Goal: Task Accomplishment & Management: Manage account settings

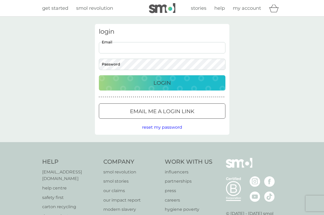
type input "[EMAIL_ADDRESS][DOMAIN_NAME]"
click at [162, 83] on button "Login" at bounding box center [162, 82] width 126 height 15
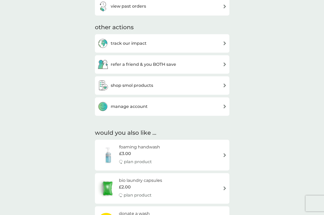
scroll to position [229, 0]
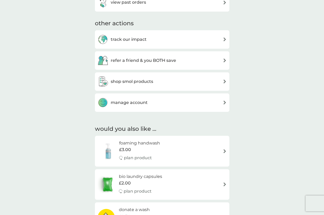
click at [139, 100] on h3 "manage account" at bounding box center [129, 102] width 37 height 7
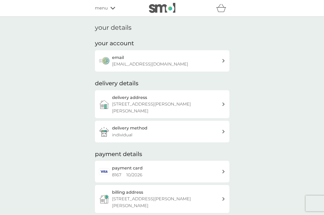
click at [223, 161] on div "payment card 8167 10 / 2026" at bounding box center [162, 171] width 134 height 21
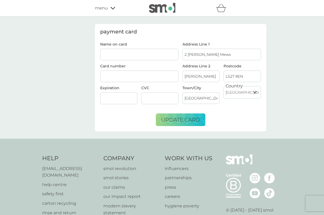
click at [147, 57] on input "Name on card" at bounding box center [139, 55] width 78 height 12
click at [109, 54] on input "Name on card" at bounding box center [139, 55] width 78 height 12
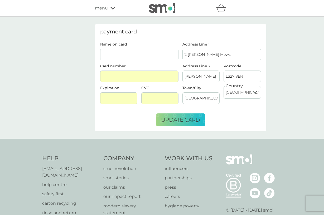
click at [132, 53] on input "Name on card" at bounding box center [139, 55] width 78 height 12
type input "Mrs A L Goldthorpe"
click at [175, 123] on span "update card" at bounding box center [180, 120] width 39 height 6
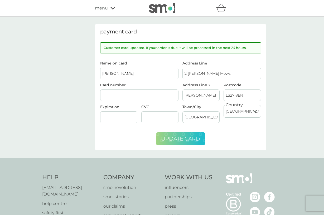
click at [111, 9] on icon at bounding box center [112, 8] width 5 height 3
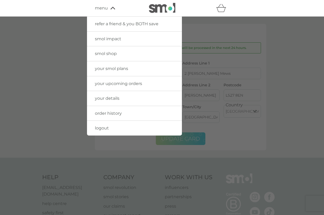
click at [101, 112] on span "order history" at bounding box center [108, 113] width 27 height 5
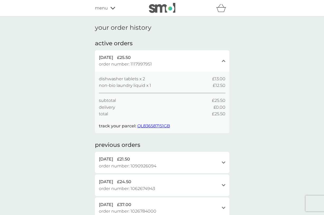
click at [105, 8] on span "menu" at bounding box center [101, 8] width 13 height 7
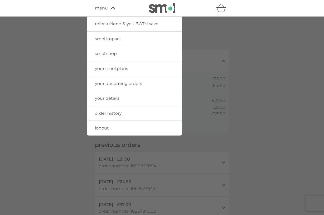
click at [114, 98] on span "your details" at bounding box center [107, 98] width 24 height 5
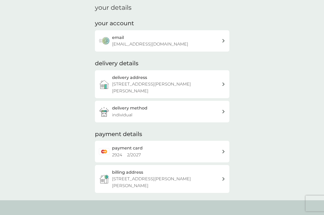
scroll to position [24, 0]
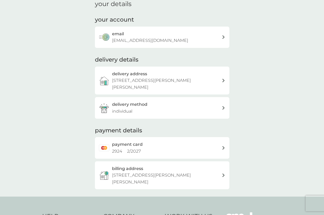
click at [224, 146] on icon at bounding box center [223, 148] width 3 height 4
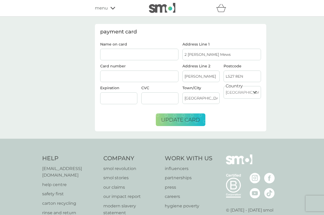
click at [101, 7] on span "menu" at bounding box center [101, 8] width 13 height 7
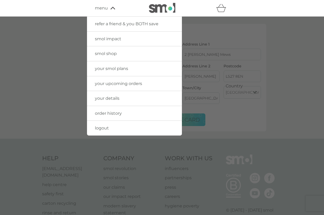
click at [104, 126] on span "logout" at bounding box center [102, 128] width 14 height 5
